Goal: Transaction & Acquisition: Purchase product/service

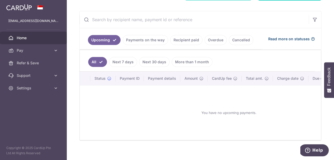
scroll to position [95, 0]
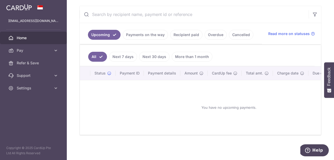
click at [151, 32] on link "Payments on the way" at bounding box center [145, 35] width 45 height 10
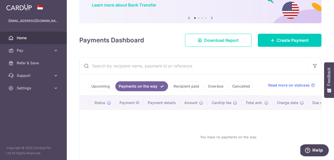
scroll to position [74, 0]
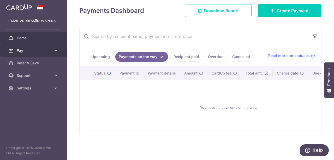
click at [12, 53] on link "Pay" at bounding box center [33, 50] width 67 height 13
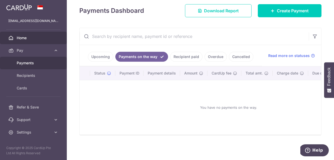
click at [22, 65] on span "Payments" at bounding box center [34, 62] width 34 height 5
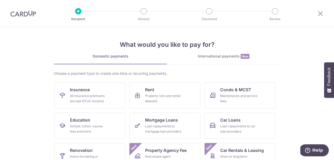
click at [222, 59] on link "International payments New" at bounding box center [223, 58] width 113 height 11
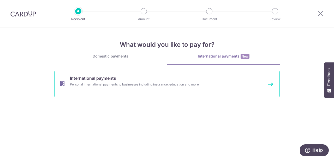
click at [117, 82] on div "Personal international payments to businesses including insurance, education an…" at bounding box center [160, 84] width 180 height 5
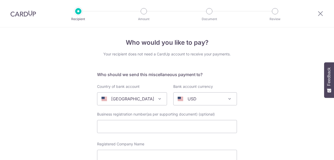
select select
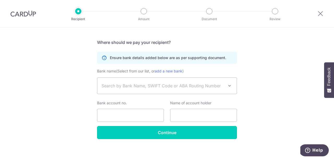
scroll to position [305, 0]
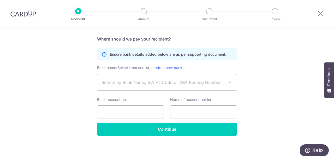
click at [320, 9] on div at bounding box center [320, 13] width 27 height 27
click at [319, 16] on icon at bounding box center [320, 13] width 6 height 7
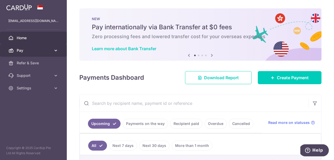
click at [25, 51] on span "Pay" at bounding box center [34, 50] width 34 height 5
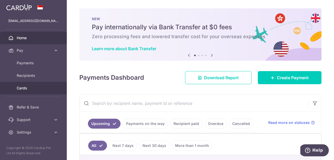
click at [27, 83] on link "Cards" at bounding box center [33, 88] width 67 height 13
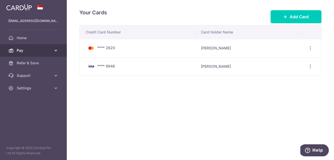
click at [28, 51] on span "Pay" at bounding box center [34, 50] width 34 height 5
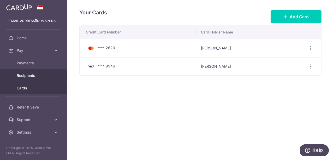
click at [32, 75] on span "Recipients" at bounding box center [34, 75] width 34 height 5
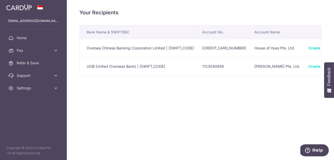
scroll to position [0, 92]
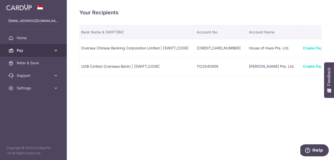
click at [31, 48] on span "Pay" at bounding box center [34, 50] width 34 height 5
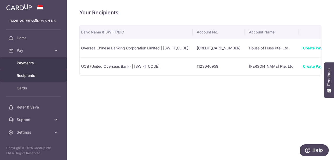
click at [33, 64] on span "Payments" at bounding box center [34, 62] width 34 height 5
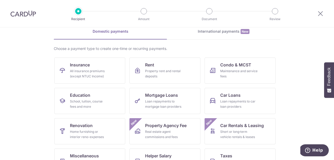
scroll to position [26, 0]
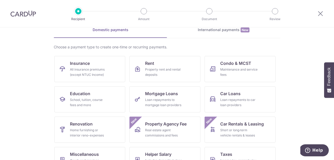
click at [227, 31] on div "International payments New" at bounding box center [223, 29] width 113 height 5
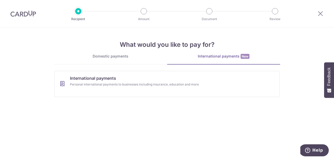
scroll to position [0, 0]
click at [93, 69] on div "Domestic payments International payments New Choose a payment type to create on…" at bounding box center [167, 76] width 226 height 47
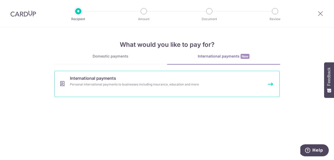
click at [101, 78] on span "International payments" at bounding box center [93, 78] width 46 height 6
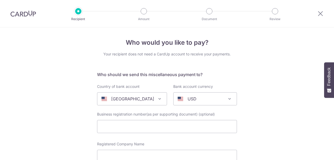
select select
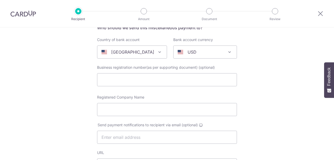
scroll to position [50, 0]
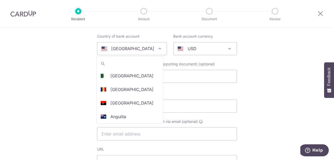
click at [130, 44] on span "[GEOGRAPHIC_DATA]" at bounding box center [131, 48] width 69 height 13
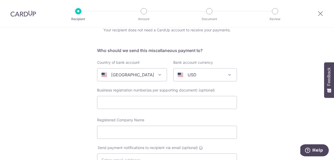
scroll to position [24, 0]
click at [178, 101] on input "text" at bounding box center [167, 101] width 140 height 13
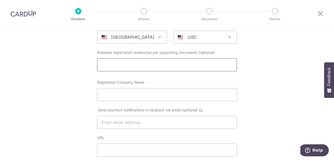
scroll to position [74, 0]
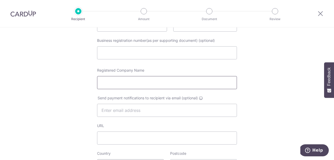
click at [118, 86] on input "Registered Company Name" at bounding box center [167, 82] width 140 height 13
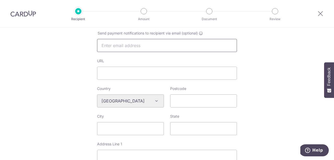
scroll to position [140, 0]
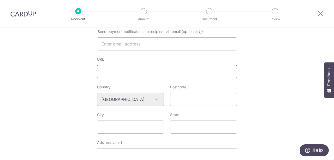
type input "AnotherG"
click at [129, 71] on input "URL" at bounding box center [167, 71] width 140 height 13
click at [186, 97] on input "Postcode" at bounding box center [203, 99] width 67 height 13
type input "10080"
click at [137, 129] on input "City" at bounding box center [130, 126] width 67 height 13
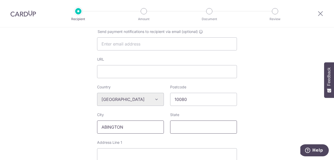
type input "ABINGTON"
click at [201, 132] on input "State" at bounding box center [203, 126] width 67 height 13
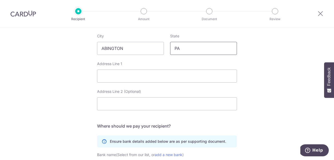
scroll to position [220, 0]
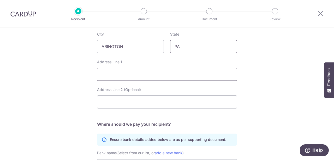
type input "PA"
click at [190, 76] on input "Address Line 1" at bounding box center [167, 74] width 140 height 13
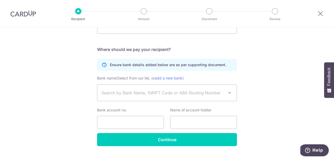
scroll to position [297, 0]
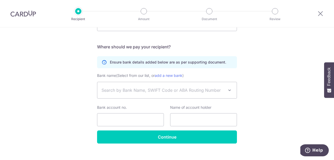
type input "1275 NOLEN RD"
click at [184, 92] on span "Search by Bank Name, SWIFT Code or ABA Routing Number" at bounding box center [162, 90] width 123 height 6
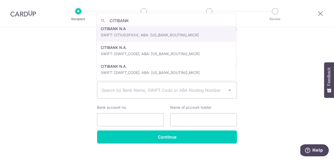
scroll to position [0, 0]
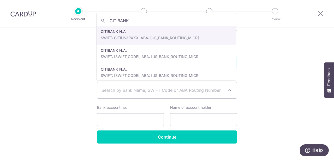
type input "CITIBANK"
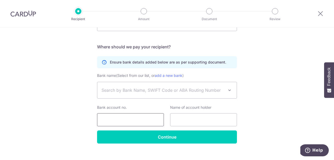
click at [143, 118] on input "Bank account no." at bounding box center [130, 119] width 67 height 13
paste input "12027324548"
type input "12027324548"
click at [140, 89] on span "Search by Bank Name, SWIFT Code or ABA Routing Number" at bounding box center [162, 90] width 123 height 6
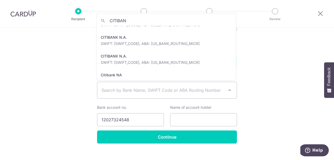
scroll to position [51, 0]
type input "CITIBAN"
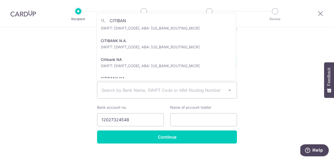
scroll to position [66, 0]
select select "64"
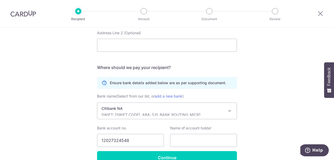
scroll to position [305, 0]
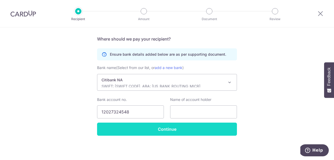
click at [192, 133] on input "Continue" at bounding box center [167, 128] width 140 height 13
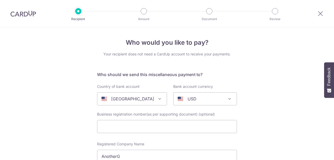
select select "64"
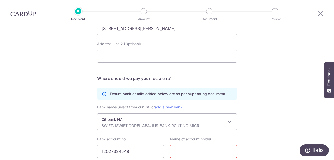
scroll to position [318, 0]
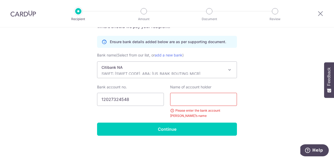
click at [206, 100] on input "text" at bounding box center [203, 99] width 67 height 13
type input "A"
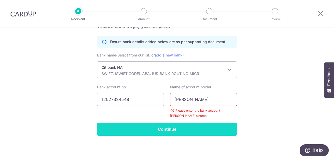
type input "Eric Dowdy"
click at [203, 126] on input "Continue" at bounding box center [167, 128] width 140 height 13
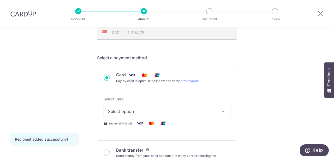
scroll to position [126, 0]
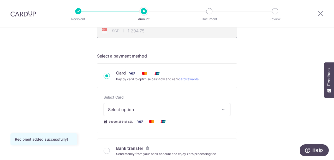
click at [227, 63] on div "Card Pay by card to optimise cashflow and earn card rewards Select Card Select …" at bounding box center [167, 98] width 140 height 70
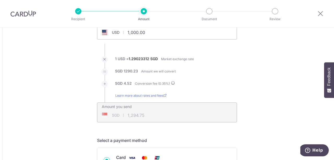
scroll to position [40, 0]
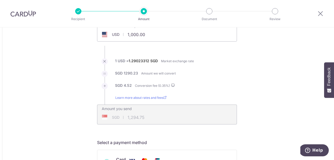
click at [173, 35] on input "1,000.00" at bounding box center [137, 34] width 81 height 12
type input "1"
type input "500.00"
type input "647.35"
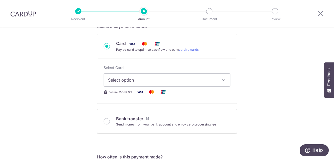
scroll to position [165, 0]
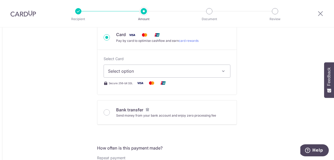
click at [217, 67] on button "Select option" at bounding box center [167, 70] width 127 height 13
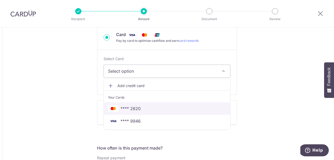
click at [194, 103] on link "**** 2620" at bounding box center [167, 108] width 126 height 13
type input "500.00"
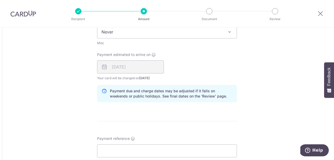
scroll to position [303, 0]
click at [150, 66] on div "10/09/2025" at bounding box center [130, 66] width 67 height 13
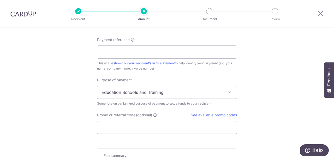
scroll to position [403, 0]
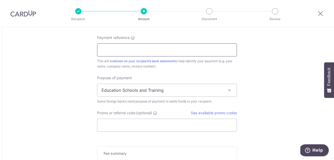
click at [182, 51] on input "Payment reference" at bounding box center [167, 49] width 140 height 13
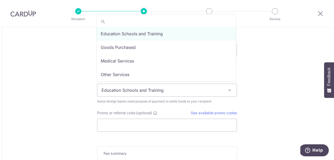
click at [176, 92] on span "Education Schools and Training" at bounding box center [166, 90] width 139 height 13
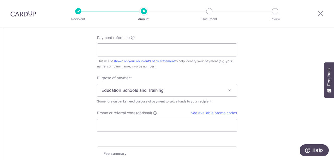
click at [176, 92] on span "Education Schools and Training" at bounding box center [166, 90] width 139 height 13
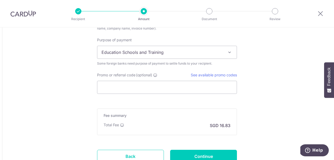
scroll to position [456, 0]
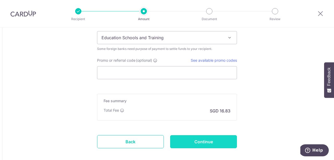
click at [218, 139] on input "Continue" at bounding box center [203, 141] width 67 height 13
type input "Create Schedule"
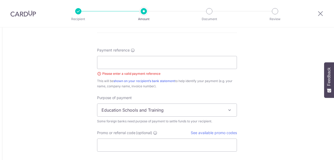
scroll to position [387, 0]
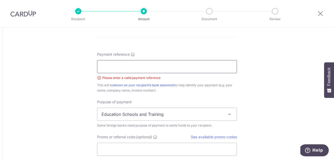
click at [146, 61] on input "Payment reference" at bounding box center [167, 66] width 140 height 13
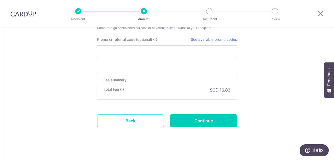
scroll to position [489, 0]
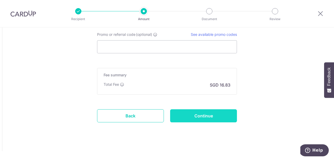
type input "18255"
click at [210, 113] on input "Continue" at bounding box center [203, 115] width 67 height 13
type input "Create Schedule"
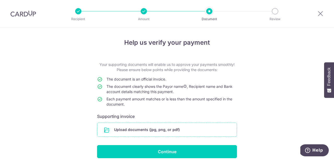
click at [112, 127] on input "file" at bounding box center [166, 130] width 139 height 14
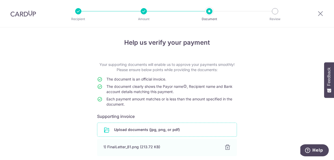
scroll to position [44, 0]
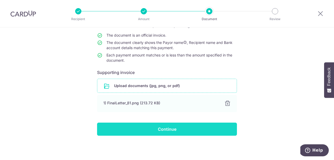
click at [177, 124] on input "Continue" at bounding box center [167, 128] width 140 height 13
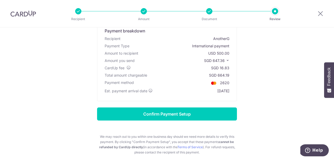
scroll to position [38, 0]
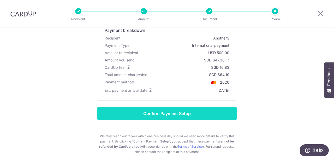
click at [183, 114] on input "Confirm Payment Setup" at bounding box center [167, 113] width 140 height 13
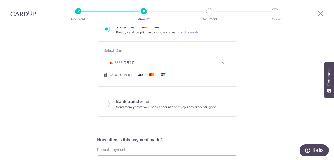
scroll to position [196, 0]
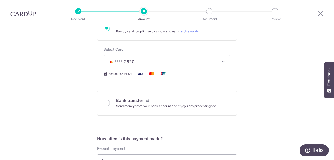
click at [204, 55] on button "**** 2620" at bounding box center [167, 61] width 127 height 13
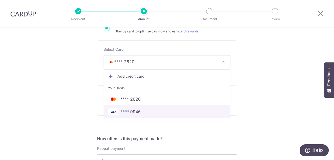
click at [144, 107] on link "**** 9946" at bounding box center [167, 111] width 126 height 13
type input "500.00"
type input "647.35"
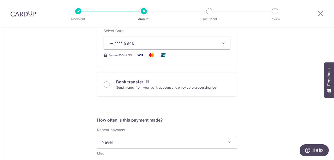
scroll to position [214, 0]
click at [105, 81] on input "Bank transfer Send money from your bank account and enjoy zero processing fee" at bounding box center [107, 84] width 6 height 6
radio input "true"
type input "500.00"
type input "646.32"
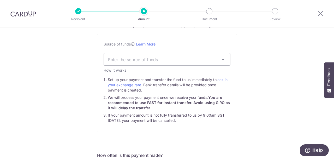
scroll to position [231, 0]
click at [181, 54] on span "Enter the source of funds" at bounding box center [167, 59] width 126 height 12
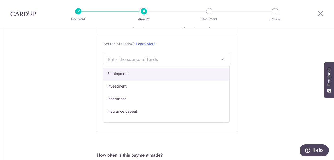
click at [180, 56] on span "Enter the source of funds" at bounding box center [163, 59] width 110 height 6
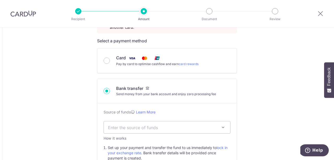
scroll to position [162, 0]
click at [104, 60] on input "Card Pay by card to optimise cashflow and earn card rewards" at bounding box center [107, 61] width 6 height 6
radio input "true"
type input "500.00"
type input "647.33"
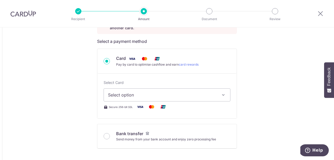
click at [172, 92] on span "Select option" at bounding box center [162, 95] width 108 height 6
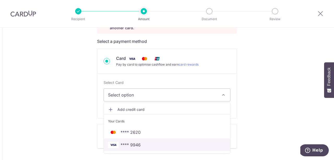
click at [173, 140] on link "**** 9946" at bounding box center [167, 144] width 126 height 13
type input "500.00"
type input "647.36"
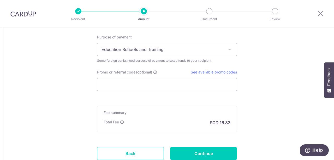
scroll to position [503, 0]
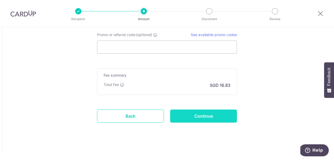
click at [179, 115] on input "Continue" at bounding box center [203, 115] width 67 height 13
type input "Update Schedule"
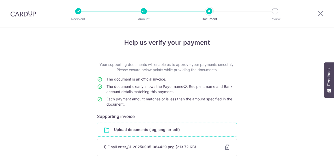
click at [176, 126] on input "file" at bounding box center [166, 130] width 139 height 14
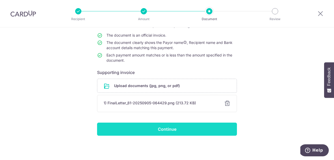
click at [204, 127] on input "Continue" at bounding box center [167, 128] width 140 height 13
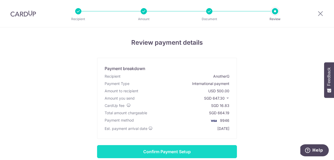
click at [136, 150] on input "Confirm Payment Setup" at bounding box center [167, 151] width 140 height 13
